Goal: Task Accomplishment & Management: Use online tool/utility

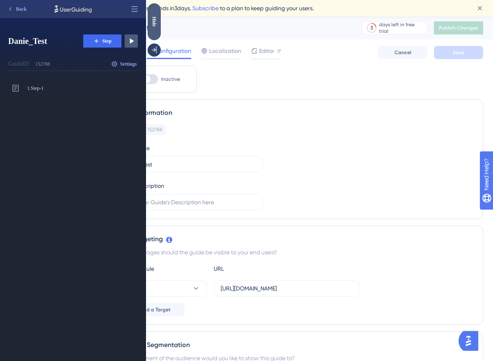
click at [158, 23] on div "Hide" at bounding box center [154, 21] width 13 height 10
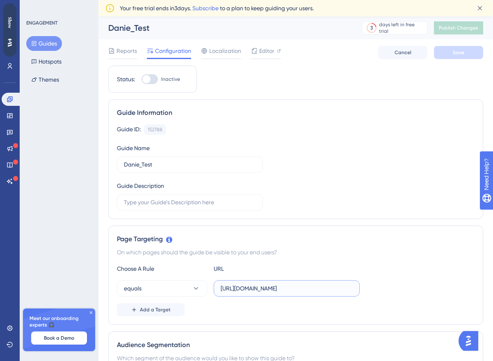
click at [268, 288] on input "https://panel.userguiding.com/guides/configuration/152788" at bounding box center [286, 288] width 132 height 9
click at [269, 285] on input "text" at bounding box center [286, 288] width 132 height 9
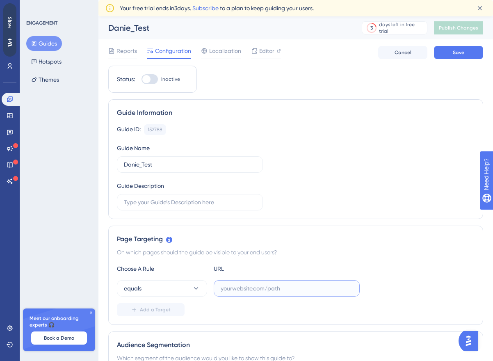
paste input "https://app.dapta.ai/agents-studio/voice-agents"
type input "https://app.dapta.ai/agents-studio/voice-agents"
click at [459, 53] on span "Save" at bounding box center [457, 52] width 11 height 7
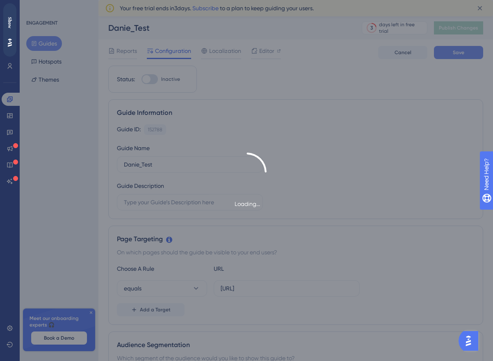
scroll to position [0, 0]
